Goal: Transaction & Acquisition: Purchase product/service

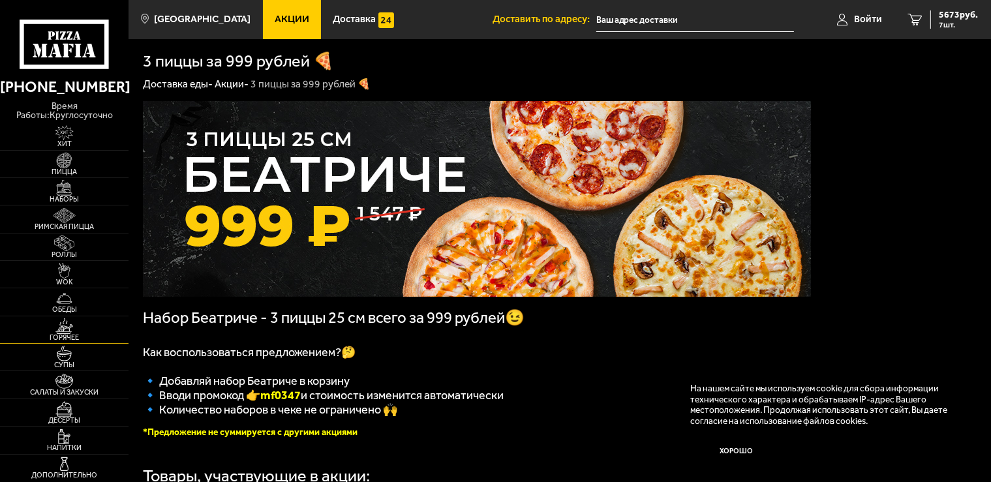
click at [84, 322] on img at bounding box center [64, 326] width 40 height 16
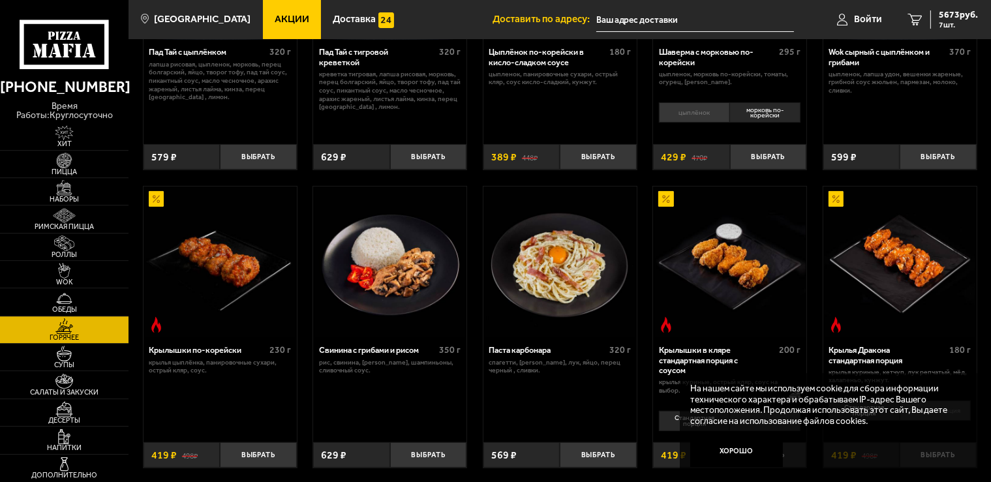
scroll to position [149, 0]
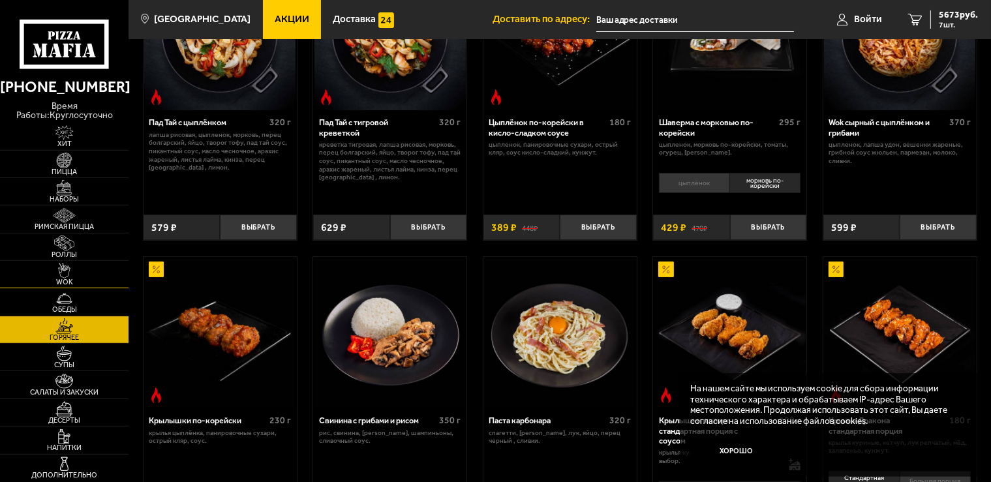
click at [80, 279] on span "WOK" at bounding box center [64, 282] width 129 height 7
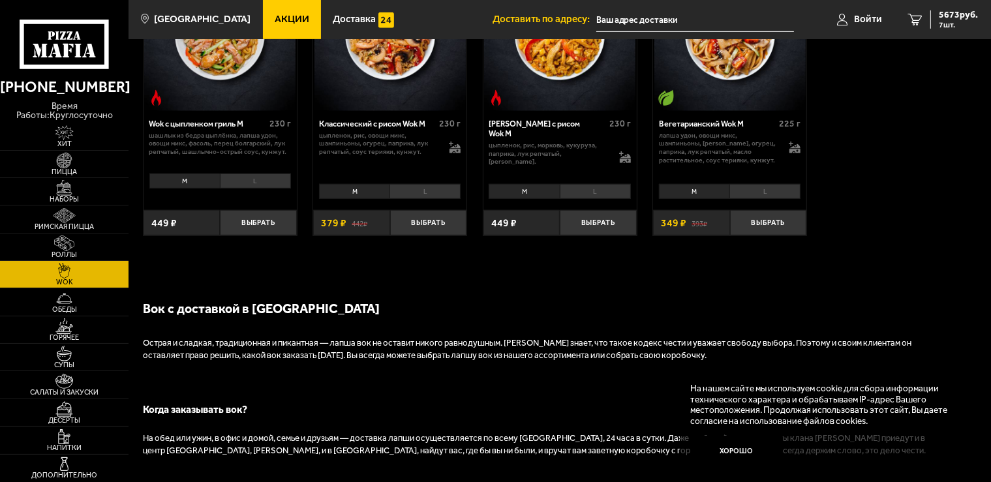
scroll to position [949, 0]
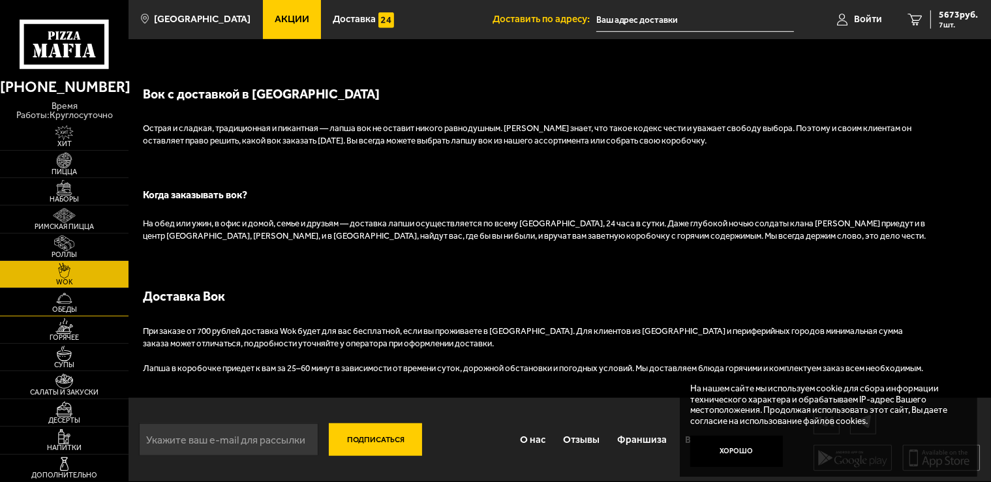
click at [68, 306] on span "Обеды" at bounding box center [64, 309] width 129 height 7
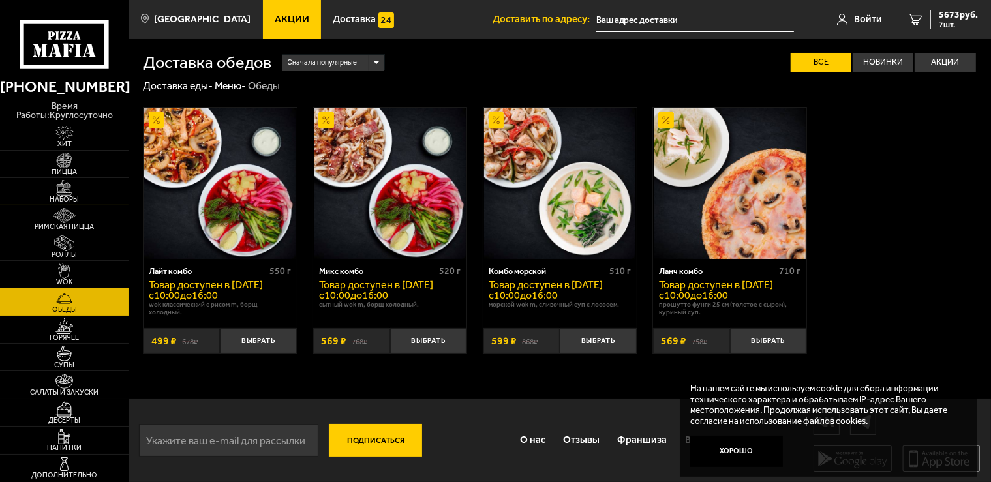
click at [67, 196] on span "Наборы" at bounding box center [64, 199] width 129 height 7
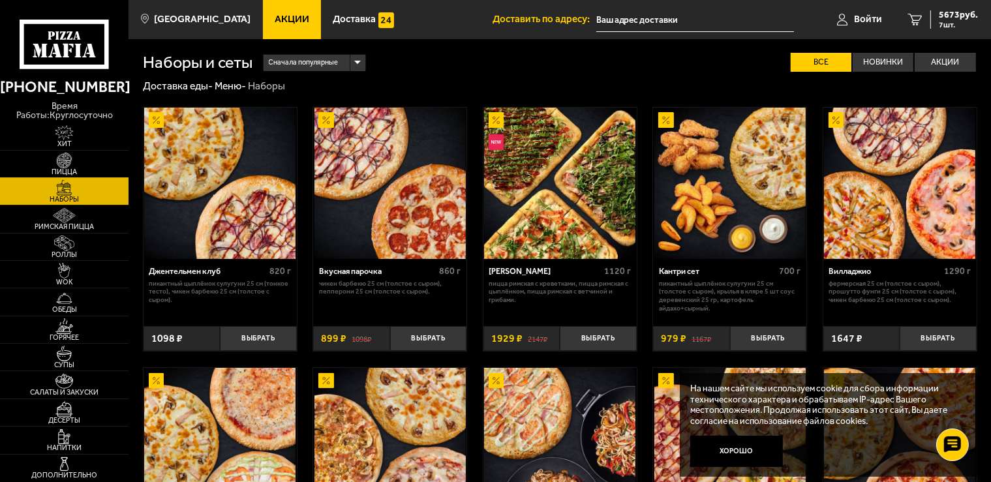
click at [74, 155] on img at bounding box center [64, 161] width 40 height 16
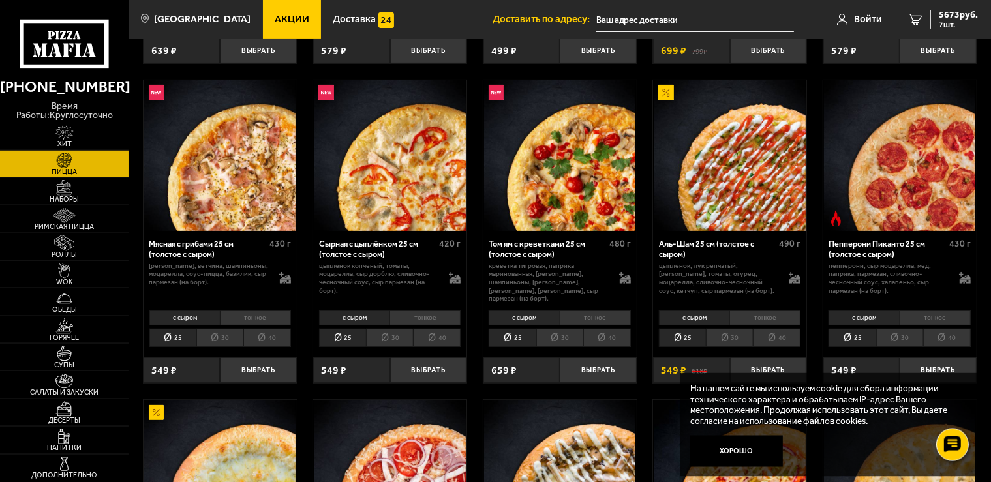
scroll to position [358, 0]
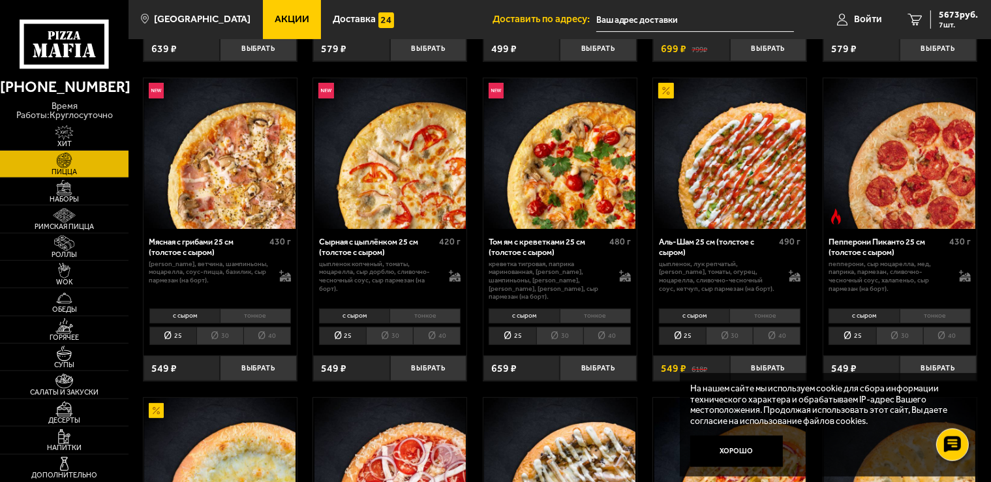
click at [778, 315] on li "тонкое" at bounding box center [765, 316] width 71 height 15
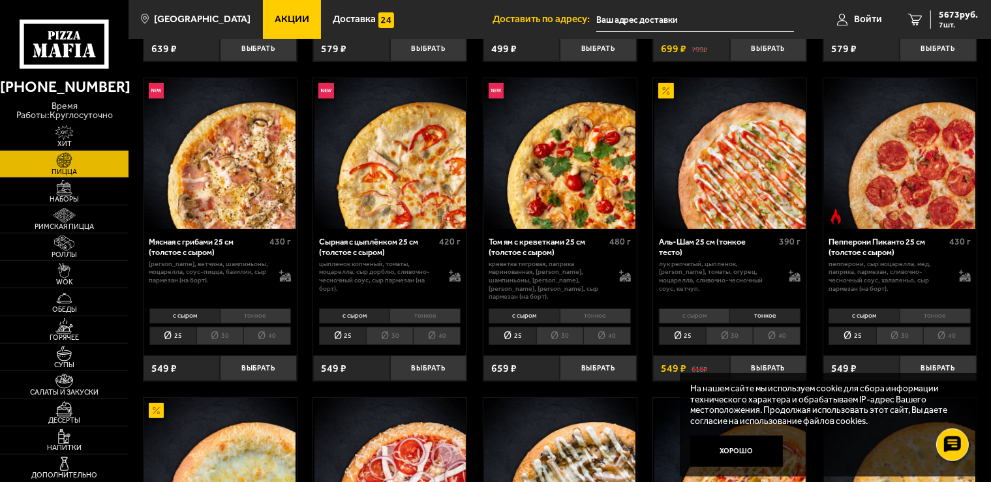
click at [743, 330] on li "30" at bounding box center [729, 336] width 47 height 18
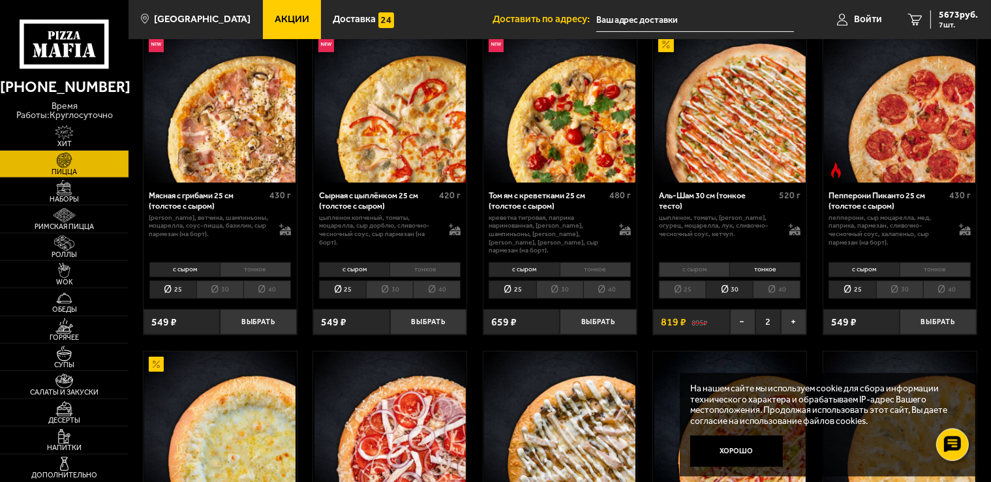
scroll to position [403, 0]
